Goal: Task Accomplishment & Management: Manage account settings

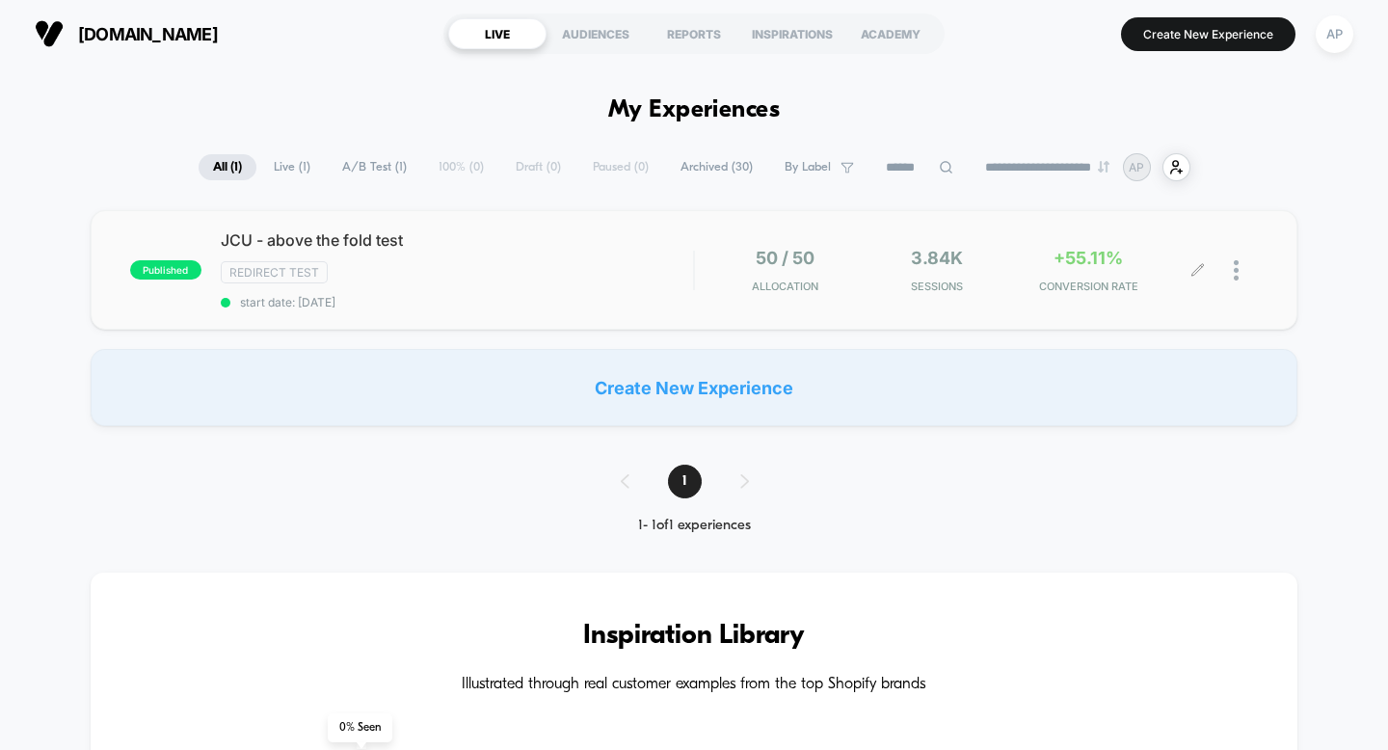
click at [1150, 270] on div "+55.11% CONVERSION RATE" at bounding box center [1089, 270] width 142 height 45
click at [1234, 276] on img at bounding box center [1236, 270] width 5 height 20
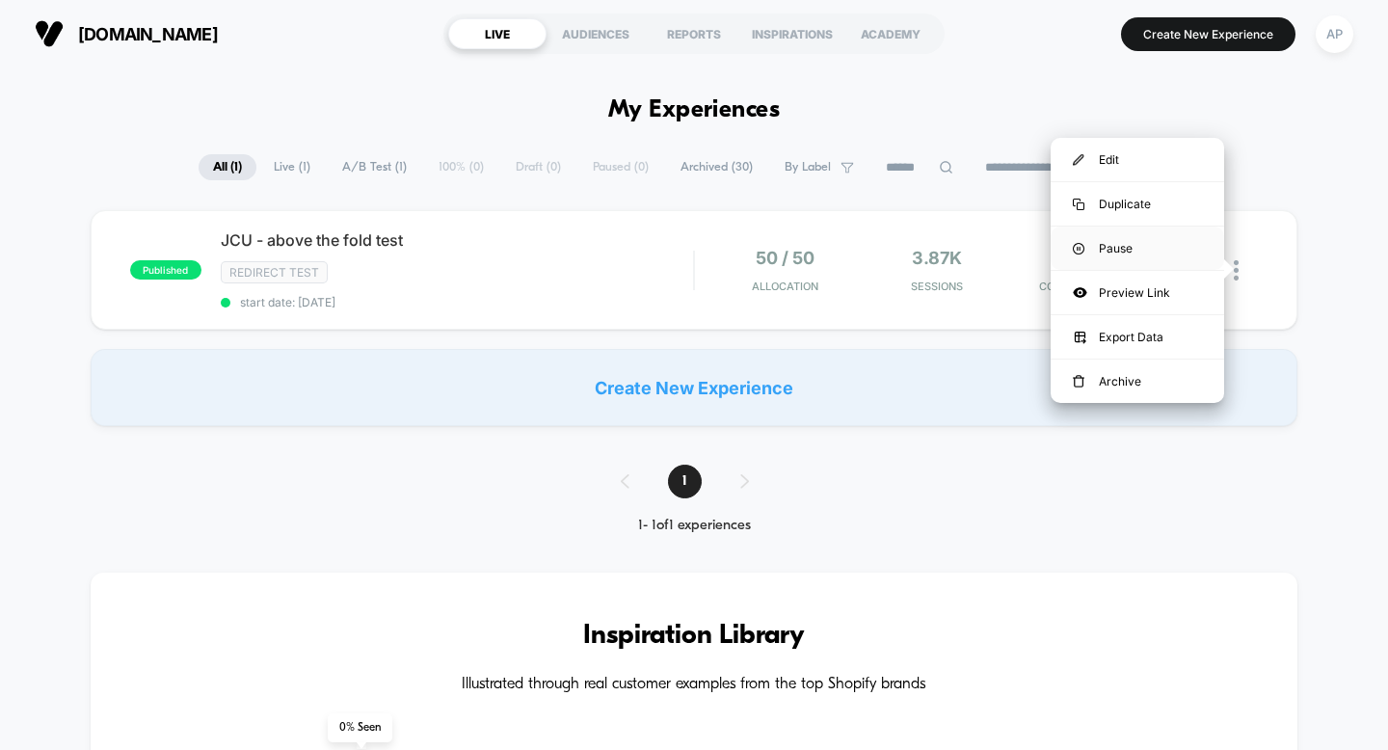
click at [1143, 241] on div "Pause" at bounding box center [1138, 248] width 174 height 43
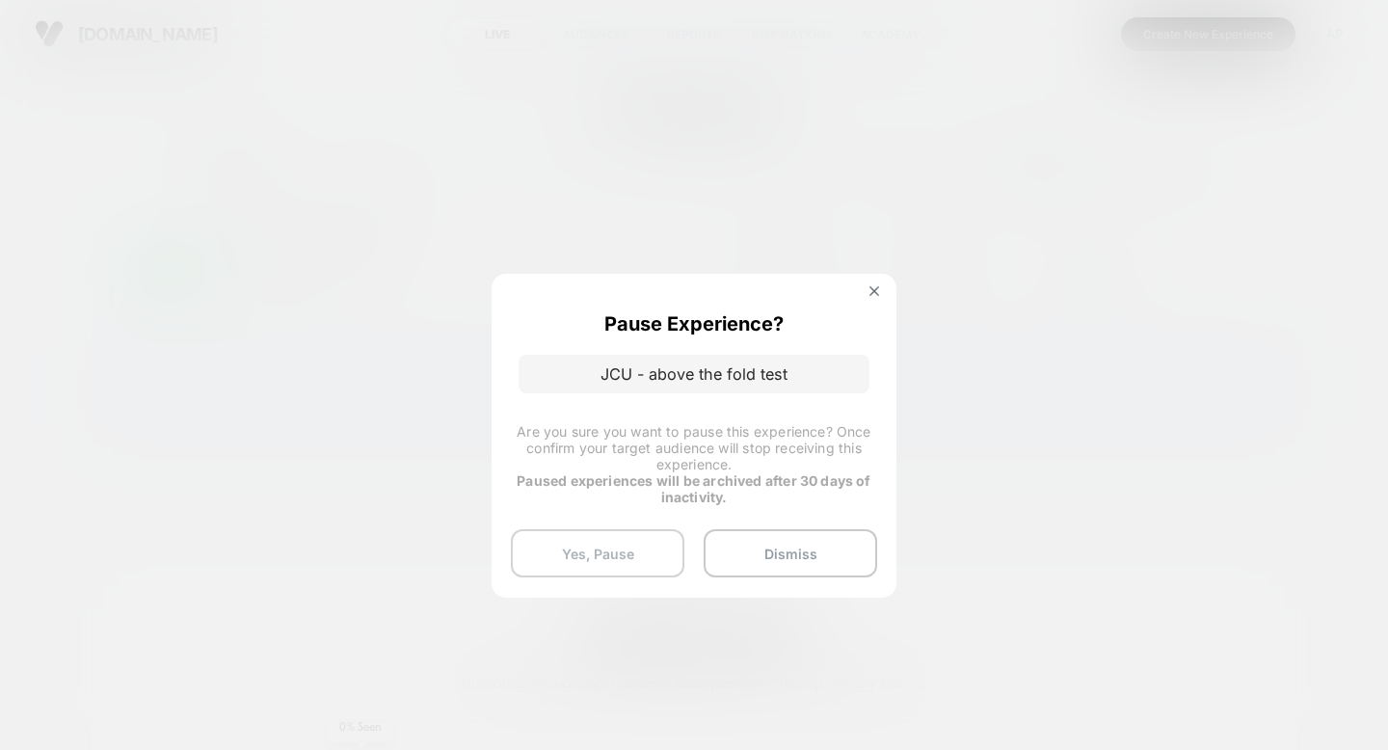
click at [638, 552] on button "Yes, Pause" at bounding box center [598, 553] width 174 height 48
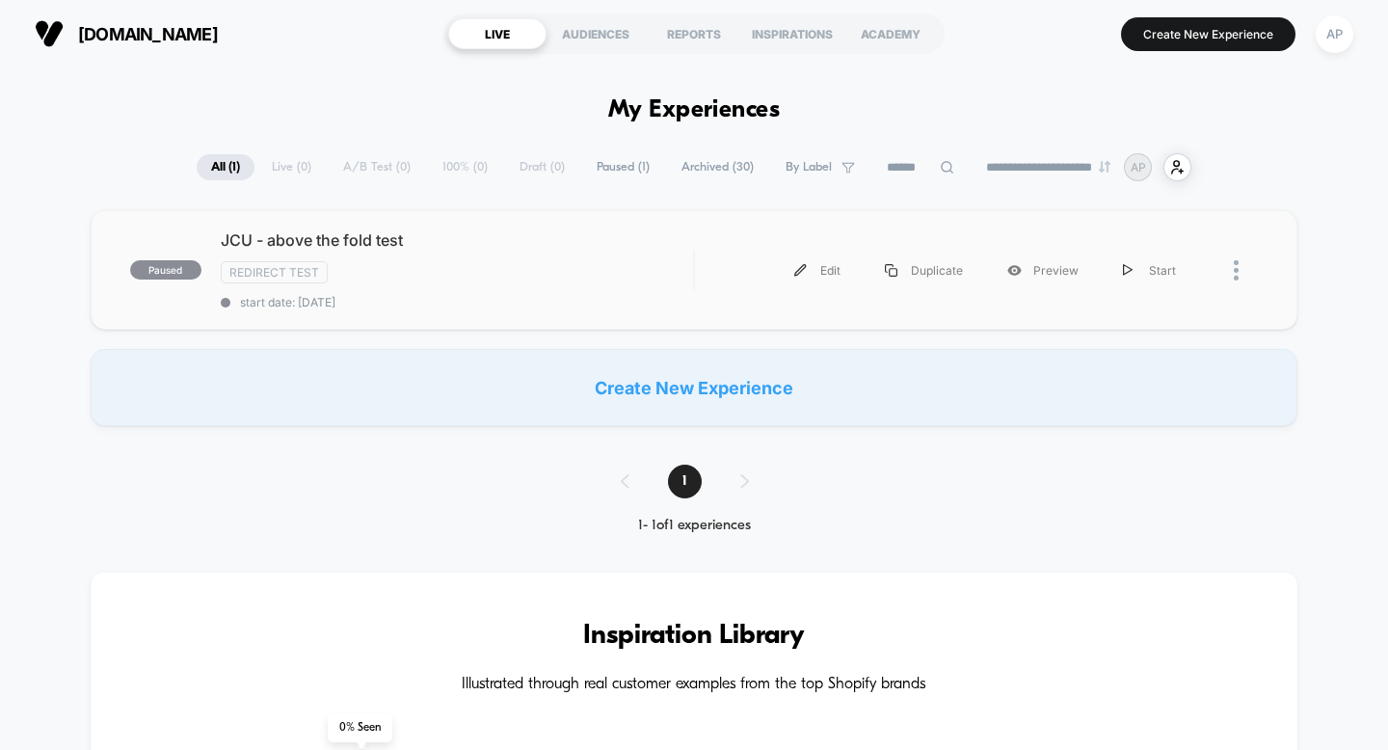
click at [1234, 267] on img at bounding box center [1236, 270] width 5 height 20
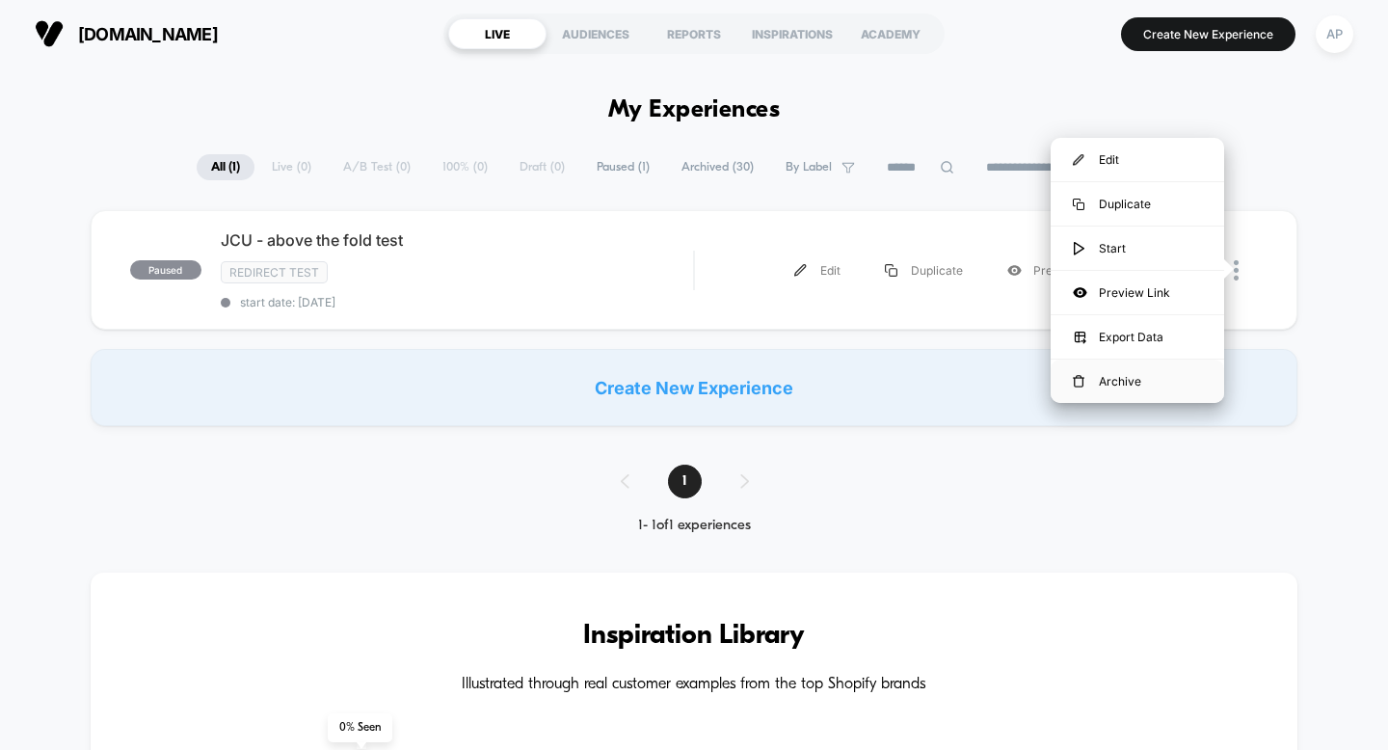
click at [1149, 365] on div "Archive" at bounding box center [1138, 381] width 174 height 43
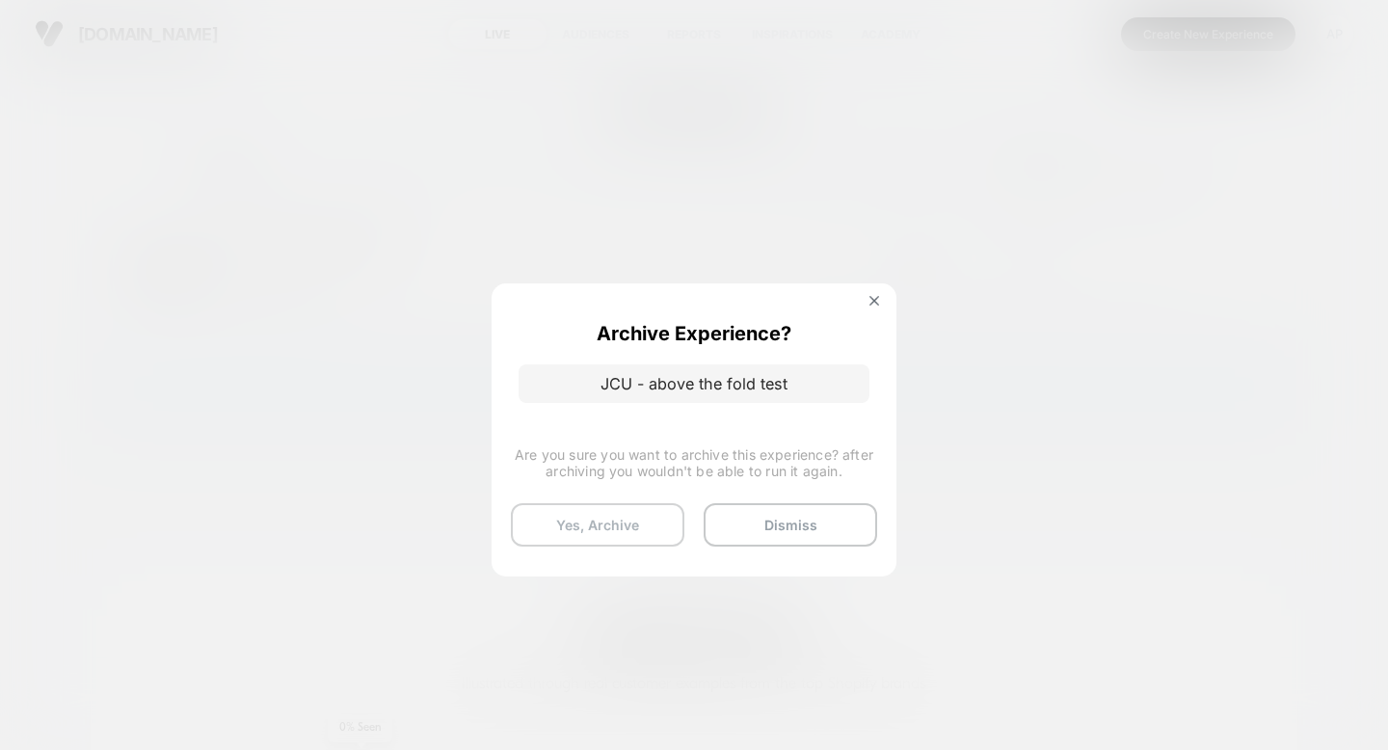
click at [614, 522] on button "Yes, Archive" at bounding box center [598, 524] width 174 height 43
